Goal: Task Accomplishment & Management: Complete application form

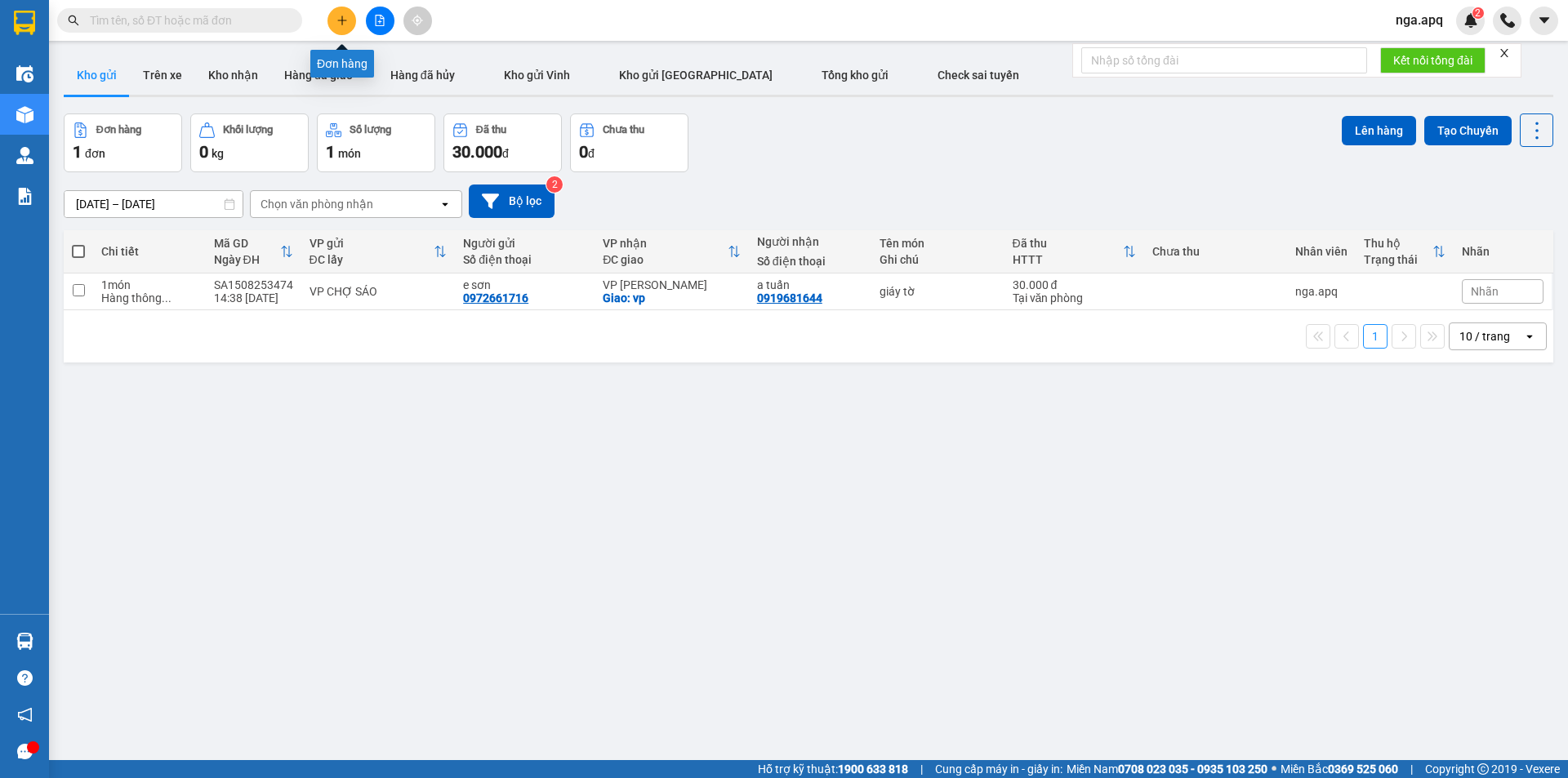
click at [344, 14] on icon "plus" at bounding box center [342, 20] width 12 height 12
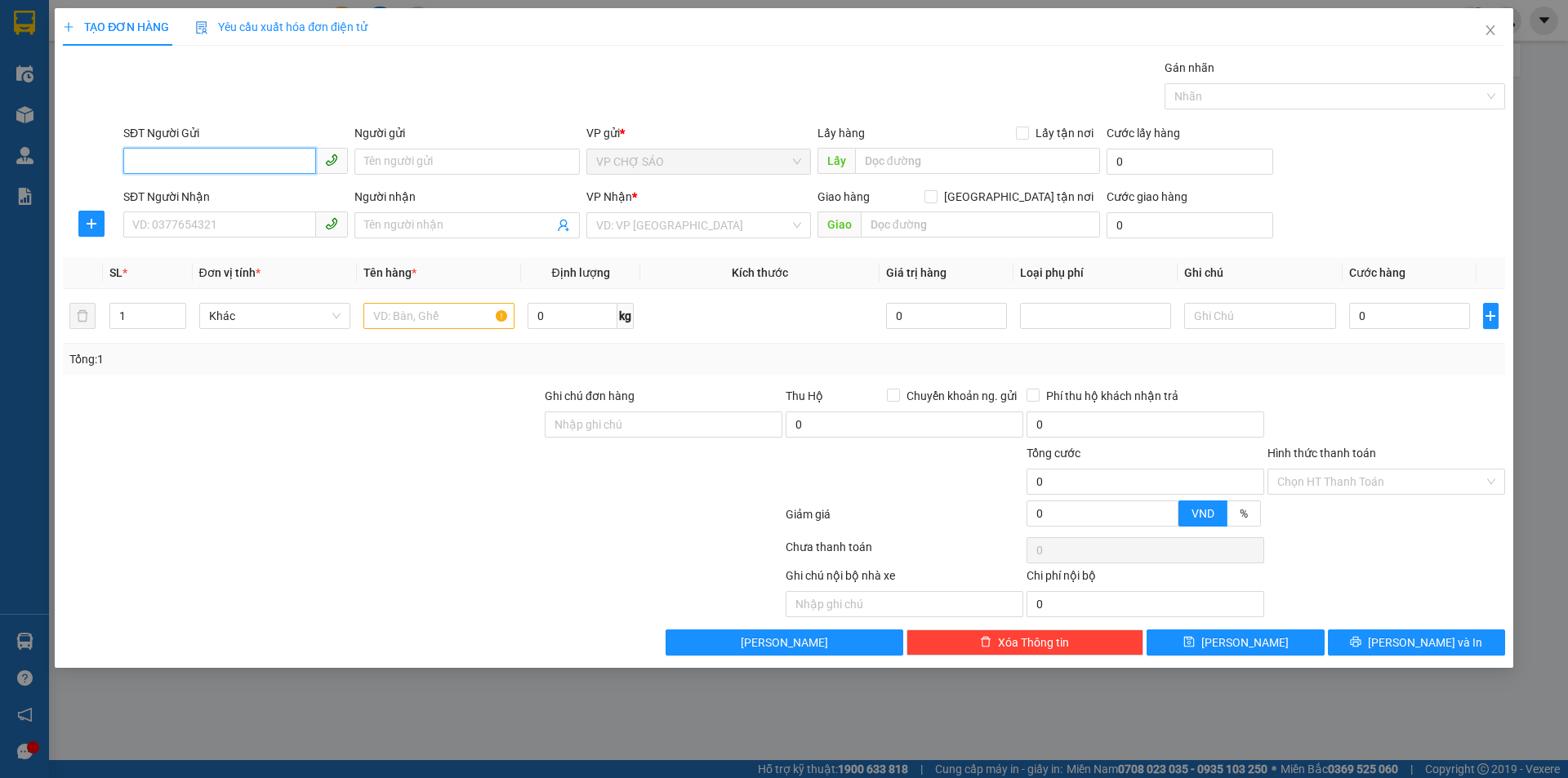
click at [134, 161] on input "SĐT Người Gửi" at bounding box center [219, 160] width 192 height 26
click at [218, 195] on div "0373910565 - a đưc" at bounding box center [236, 194] width 205 height 18
type input "0373910565"
type input "a đưc"
type input "0373910565"
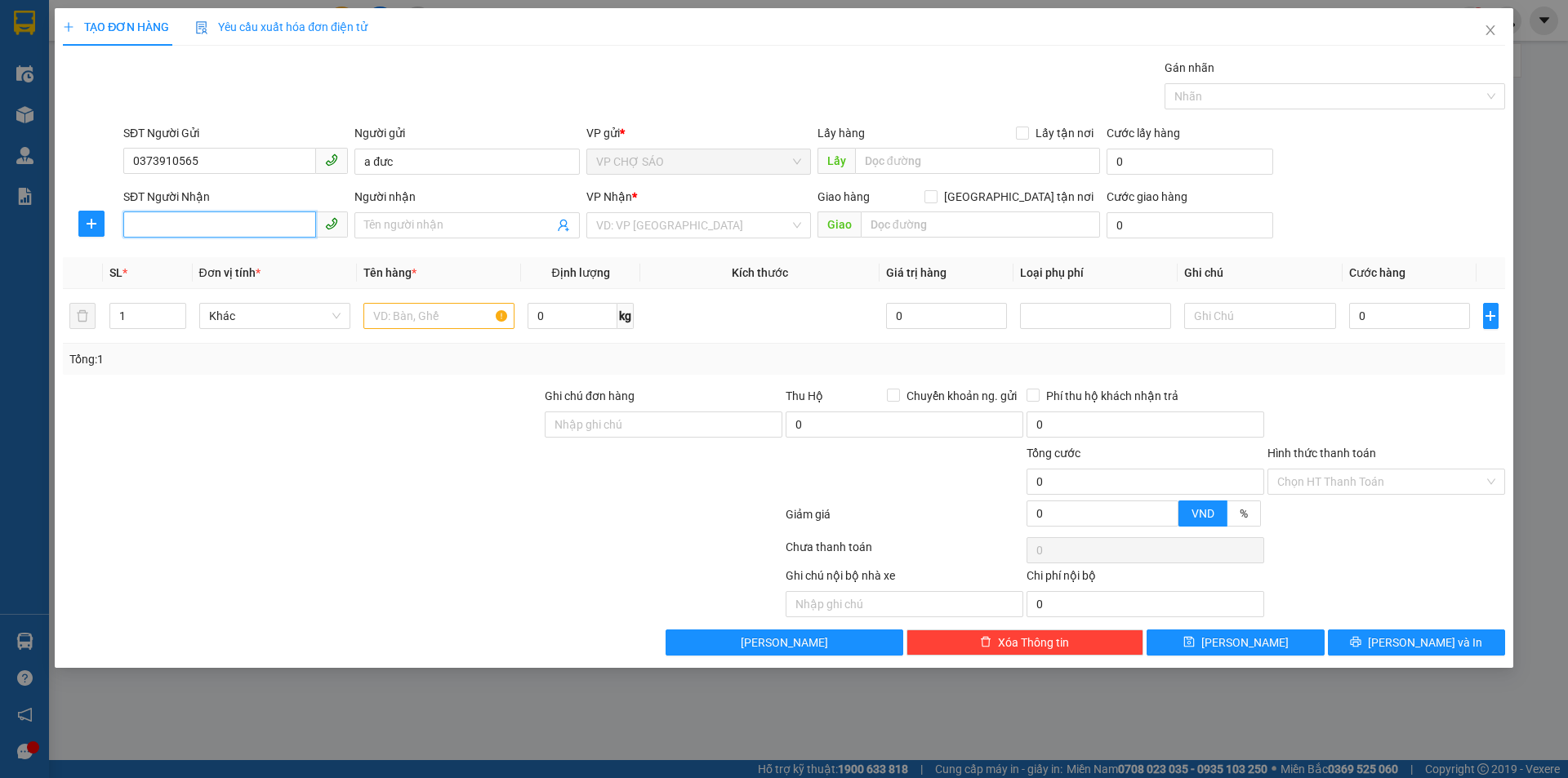
click at [189, 225] on input "SĐT Người Nhận" at bounding box center [219, 224] width 192 height 26
click at [168, 262] on div "0975975594 - a quyêt" at bounding box center [236, 258] width 205 height 18
type input "0975975594"
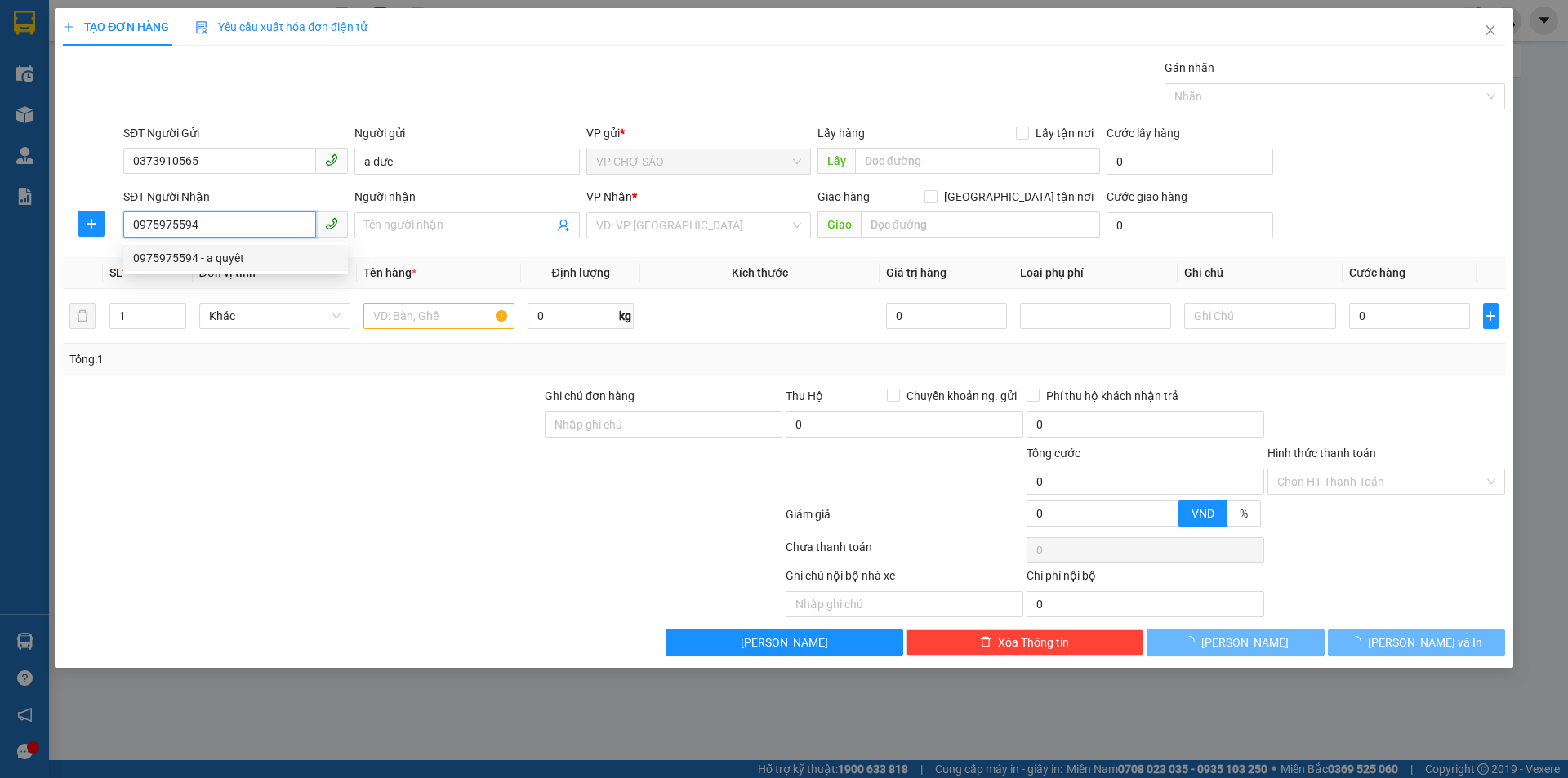
type input "a quyêt"
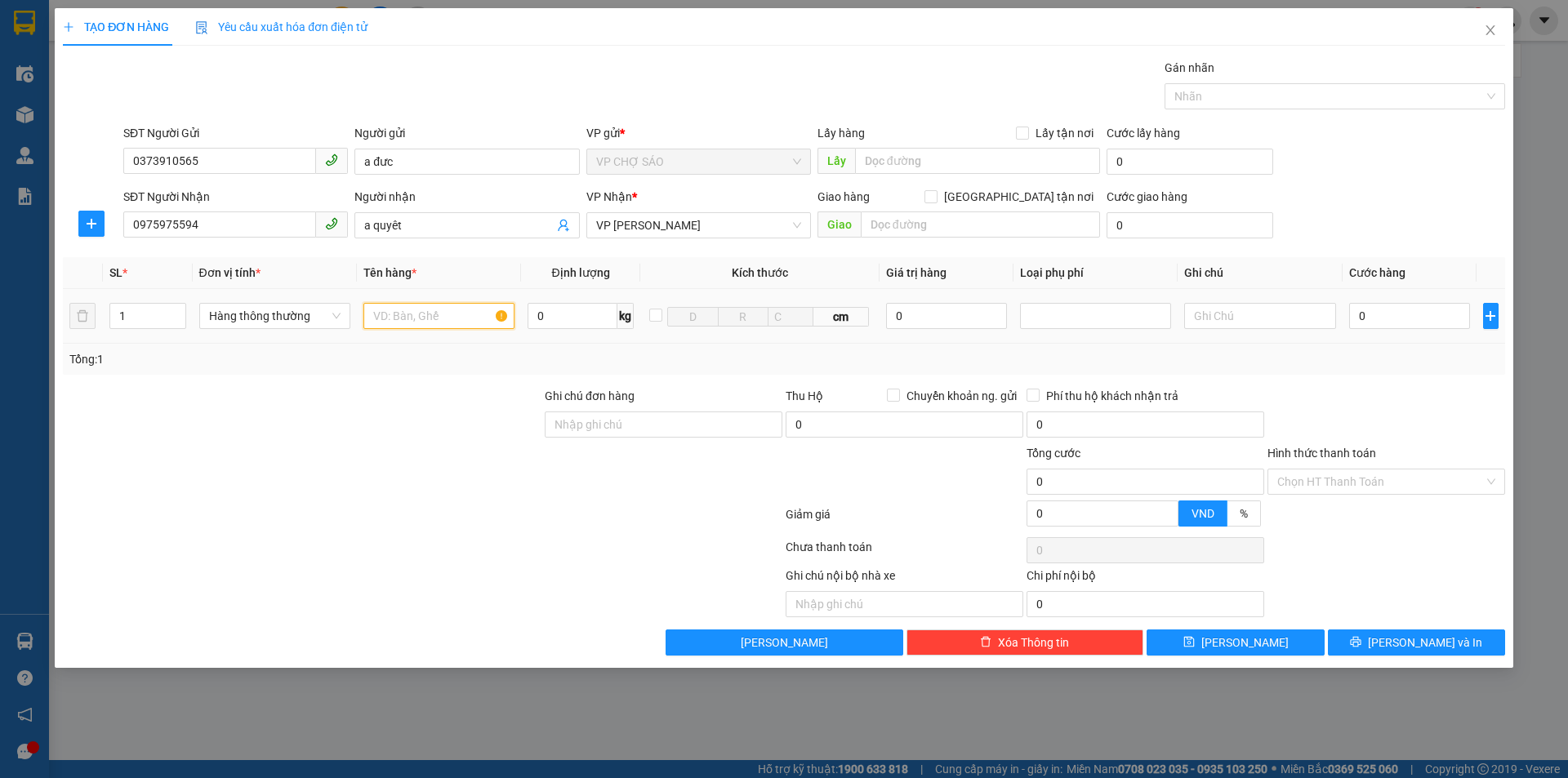
click at [376, 320] on input "text" at bounding box center [439, 315] width 151 height 26
type input "phu tung"
click at [1364, 314] on input "0" at bounding box center [1409, 315] width 122 height 26
type input "6"
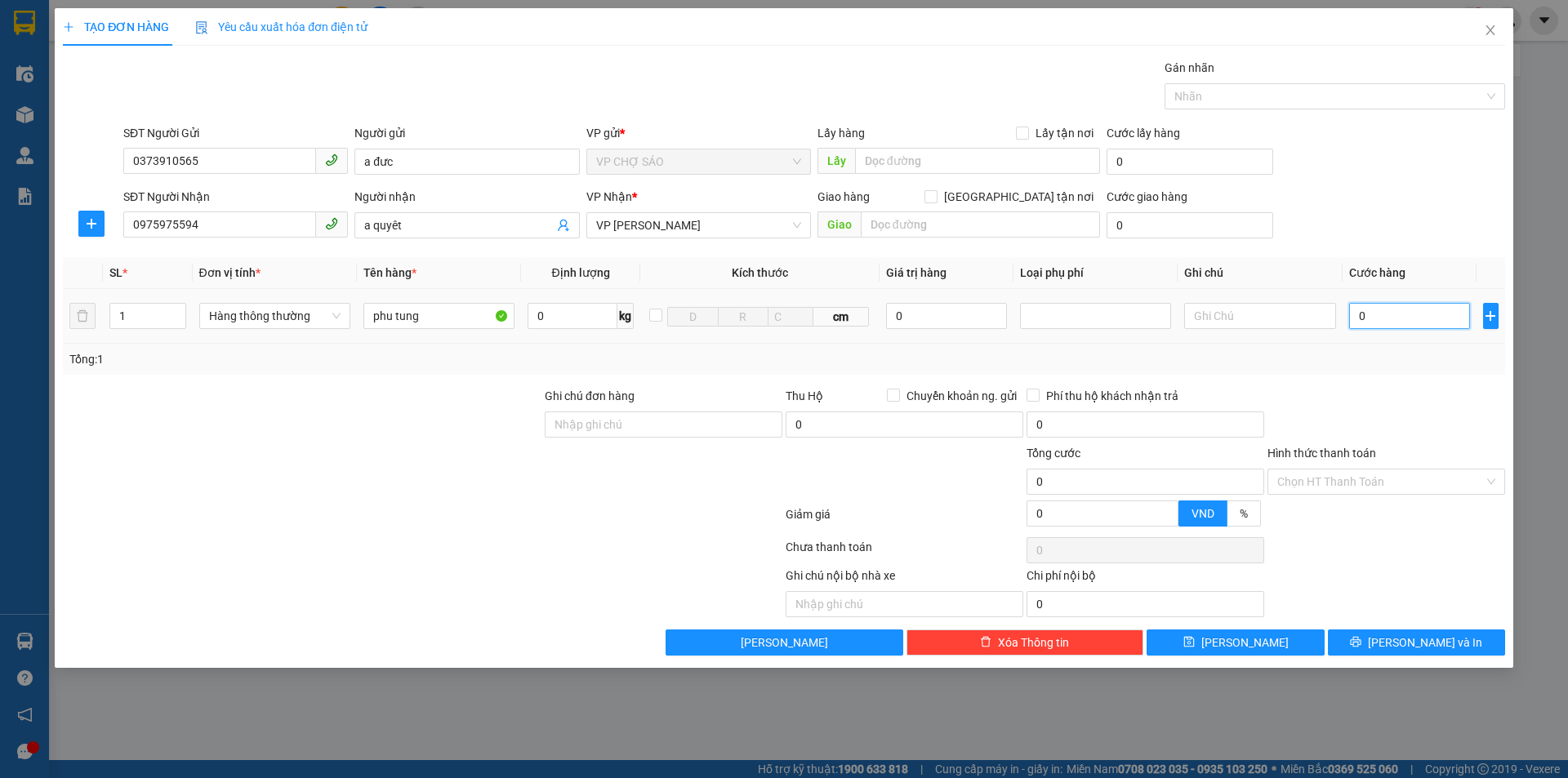
type input "6"
type input "60"
type input "600"
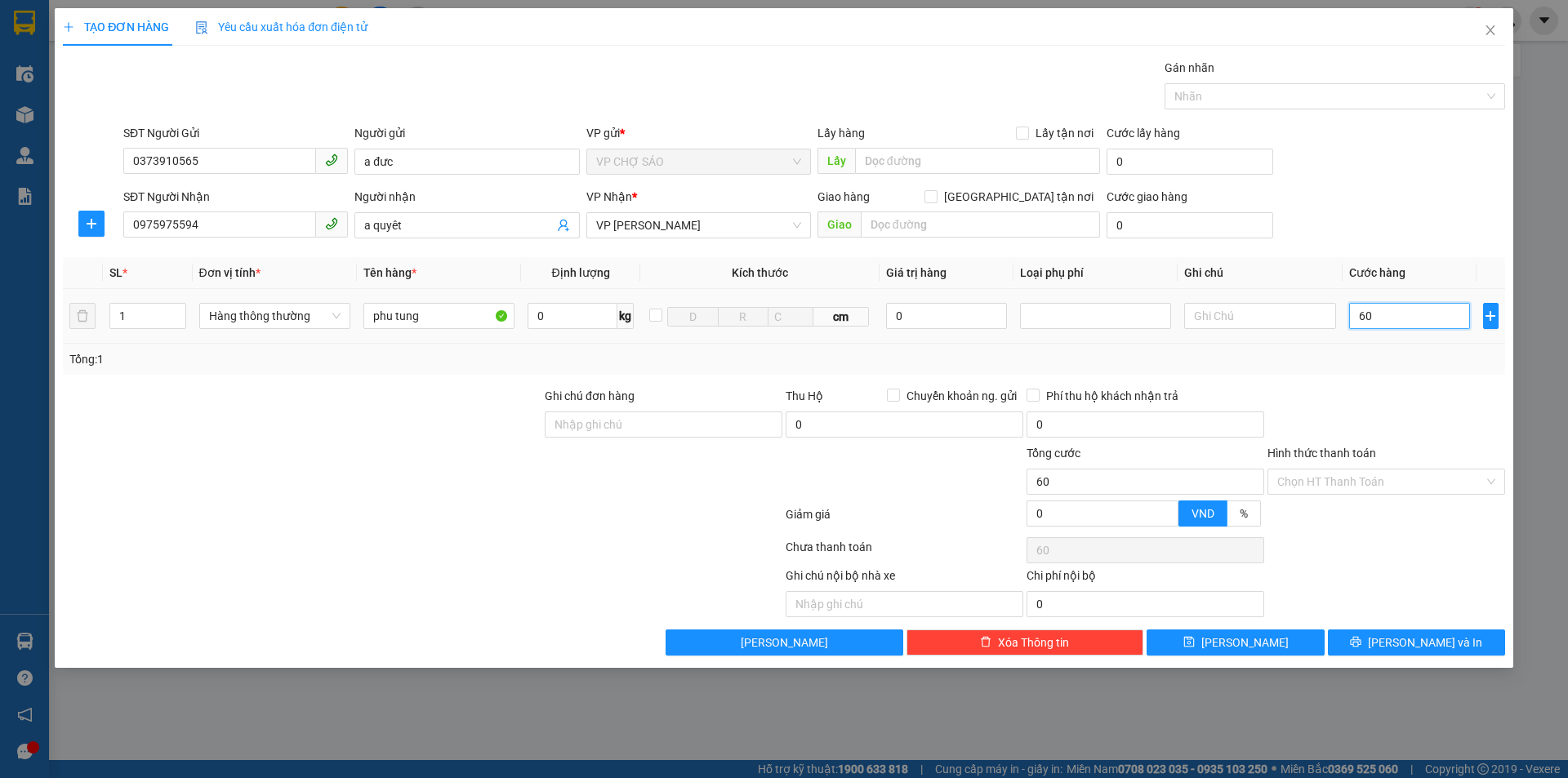
type input "600"
type input "6.000"
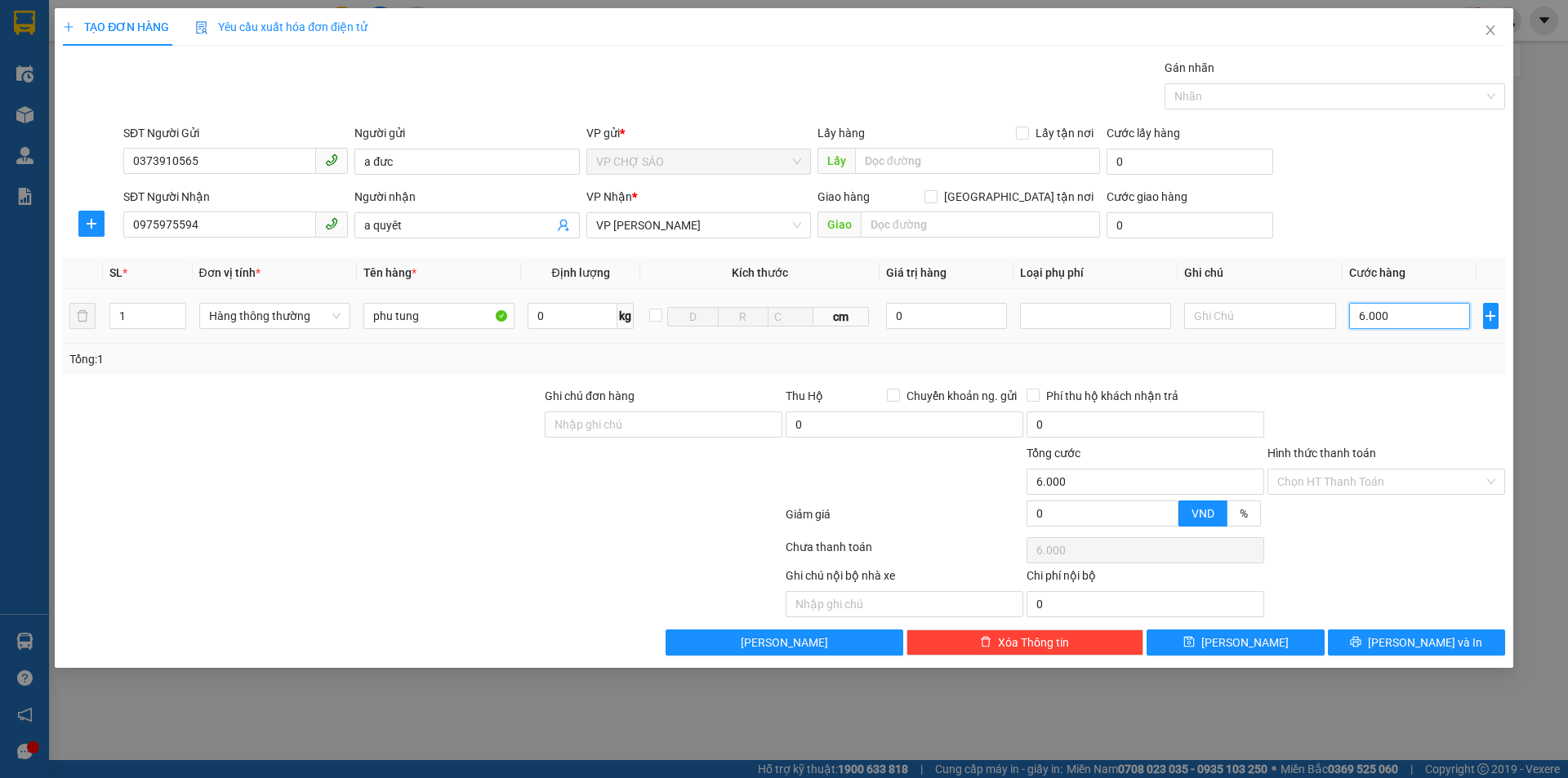
type input "60.000"
click at [1361, 643] on icon "printer" at bounding box center [1355, 642] width 11 height 11
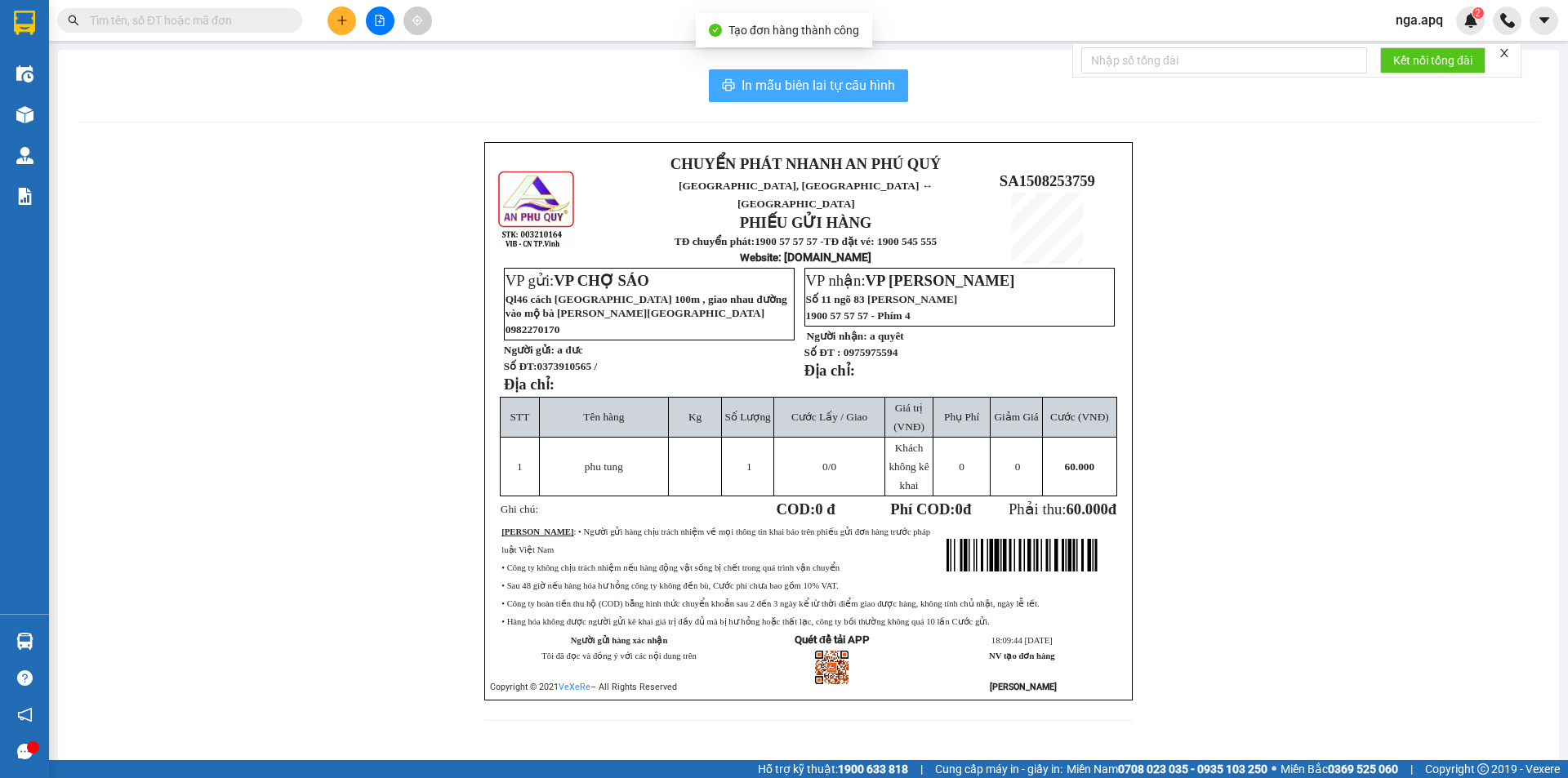
click at [777, 78] on span "In mẫu biên lai tự cấu hình" at bounding box center [818, 85] width 154 height 20
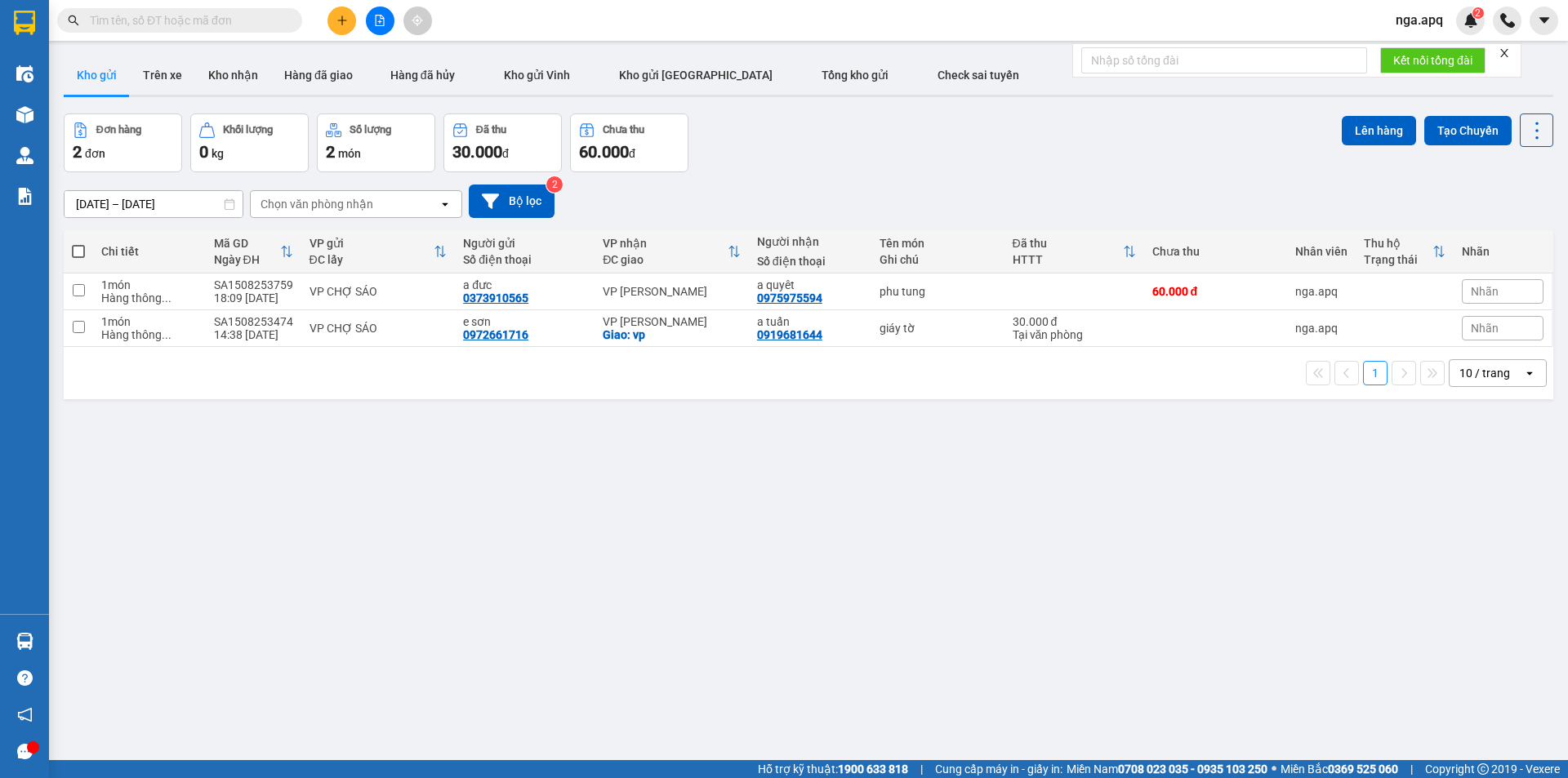
click at [1541, 453] on div "ver 1.8.138 Kho gửi Trên xe Kho nhận Hàng đã giao Hàng đã hủy Kho gửi Vinh Kho …" at bounding box center [808, 438] width 1502 height 778
drag, startPoint x: 1537, startPoint y: 484, endPoint x: 1549, endPoint y: 520, distance: 37.9
click at [1547, 520] on div "ver 1.8.138 Kho gửi Trên xe Kho nhận Hàng đã giao Hàng đã hủy Kho gửi Vinh Kho …" at bounding box center [808, 438] width 1502 height 778
